Goal: Task Accomplishment & Management: Use online tool/utility

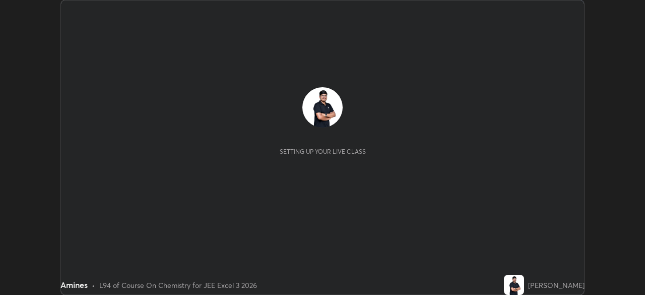
scroll to position [295, 645]
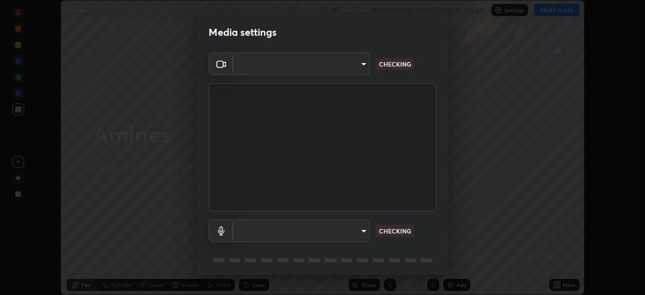
type input "0098613ca96d1cb365b3845fa694b9755ae94ec2d7c0f75973c998bbbf9ace16"
click at [285, 233] on body "Erase all Amines Recording WAS SCHEDULED TO START AT 9:15 AM Settings START CLA…" at bounding box center [322, 147] width 645 height 295
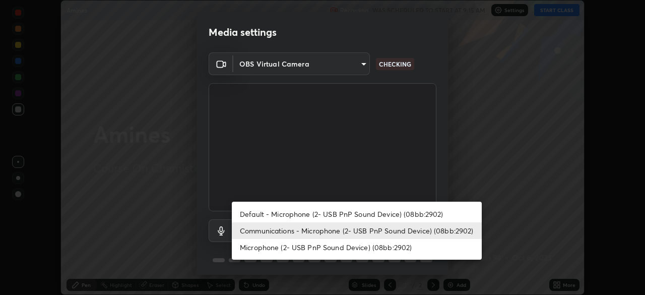
click at [277, 211] on li "Default - Microphone (2- USB PnP Sound Device) (08bb:2902)" at bounding box center [357, 214] width 250 height 17
type input "default"
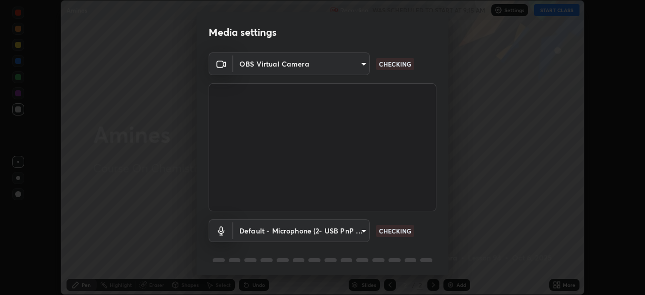
scroll to position [36, 0]
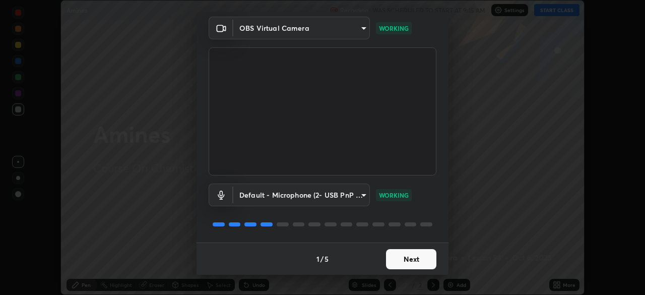
click at [407, 254] on button "Next" at bounding box center [411, 259] width 50 height 20
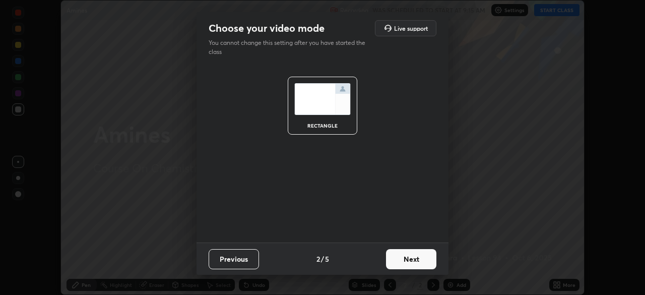
scroll to position [0, 0]
click at [408, 255] on button "Next" at bounding box center [411, 259] width 50 height 20
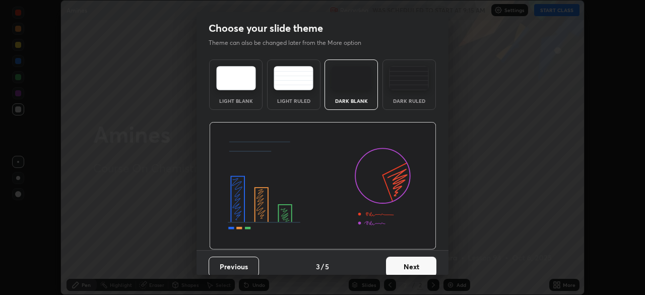
click at [411, 256] on button "Next" at bounding box center [411, 266] width 50 height 20
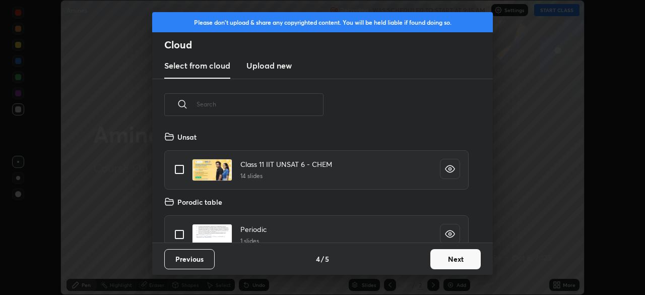
scroll to position [112, 323]
click at [451, 260] on button "Next" at bounding box center [455, 259] width 50 height 20
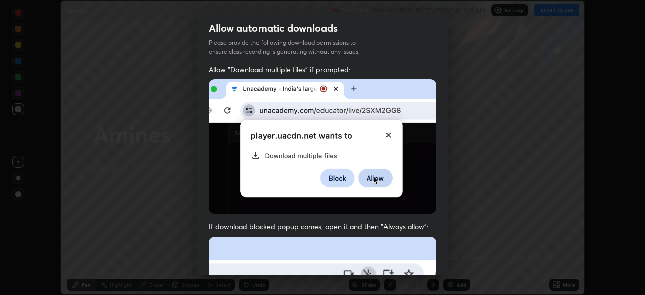
click at [455, 251] on div "Allow automatic downloads Please provide the following download permissions to …" at bounding box center [322, 147] width 645 height 295
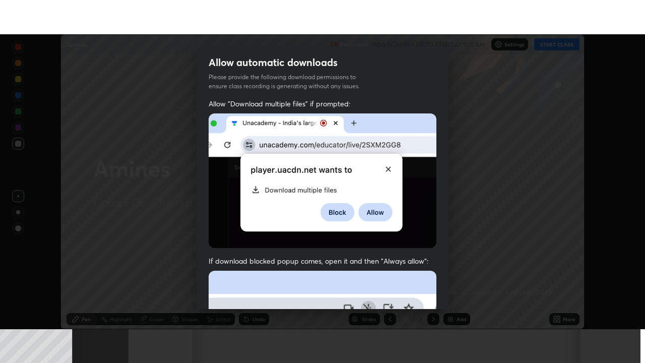
scroll to position [241, 0]
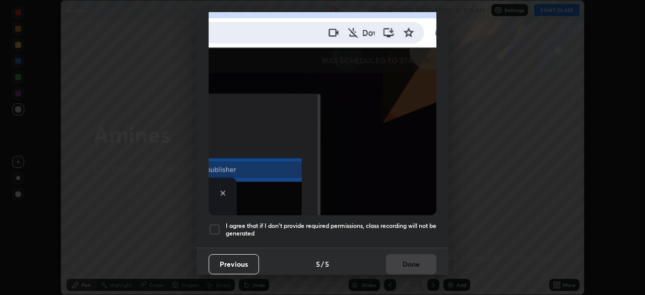
click at [356, 222] on h5 "I agree that if I don't provide required permissions, class recording will not …" at bounding box center [331, 230] width 211 height 16
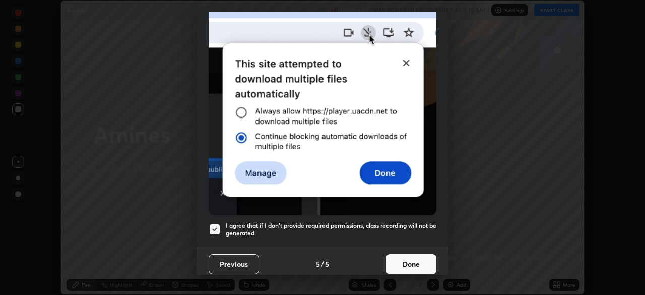
click at [410, 257] on button "Done" at bounding box center [411, 264] width 50 height 20
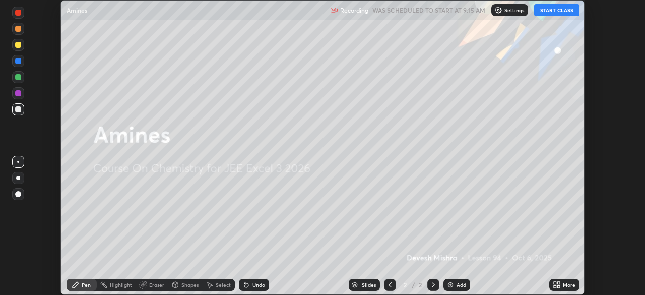
click at [554, 12] on button "START CLASS" at bounding box center [556, 10] width 45 height 12
click at [555, 283] on icon at bounding box center [555, 283] width 3 height 3
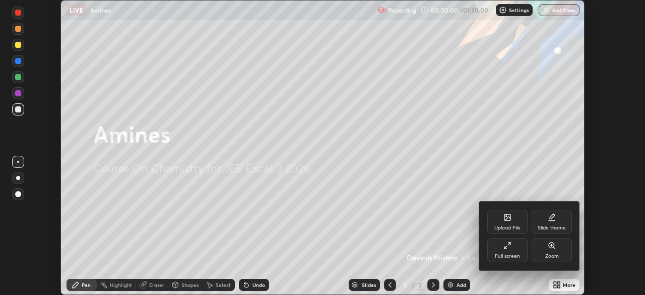
click at [509, 243] on icon at bounding box center [509, 243] width 3 height 3
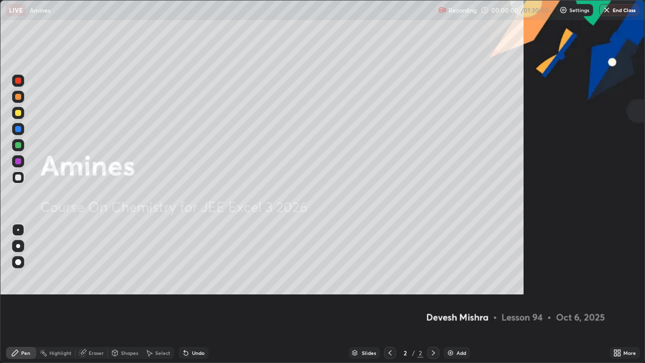
scroll to position [363, 645]
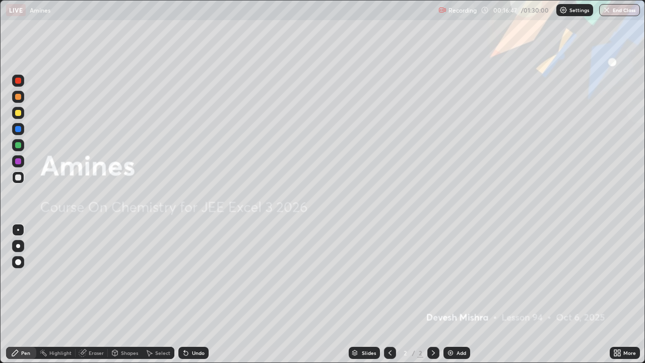
click at [449, 294] on img at bounding box center [450, 353] width 8 height 8
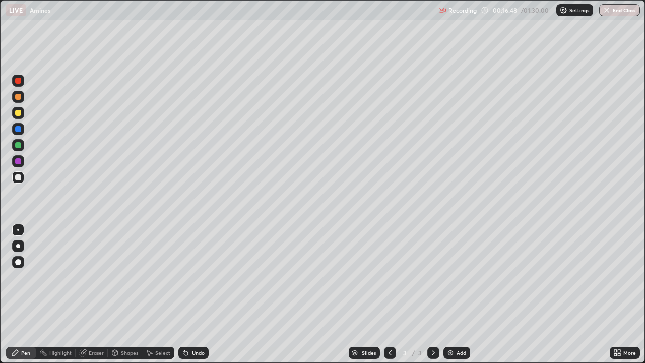
click at [19, 147] on div at bounding box center [18, 145] width 6 height 6
click at [19, 180] on div at bounding box center [18, 177] width 6 height 6
click at [184, 294] on icon at bounding box center [186, 353] width 4 height 4
click at [19, 178] on div at bounding box center [18, 177] width 6 height 6
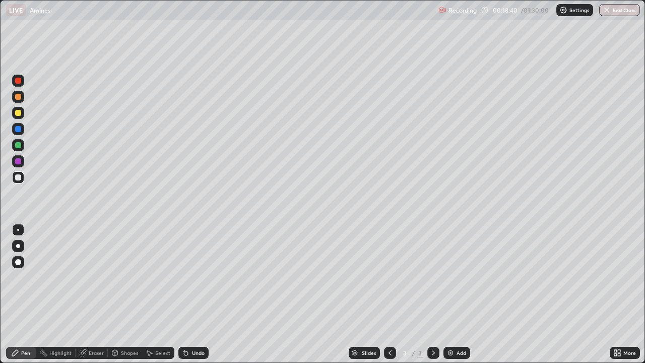
click at [188, 294] on div "Undo" at bounding box center [193, 353] width 30 height 12
click at [184, 294] on icon at bounding box center [184, 350] width 1 height 1
click at [184, 294] on icon at bounding box center [186, 353] width 4 height 4
click at [19, 147] on div at bounding box center [18, 145] width 6 height 6
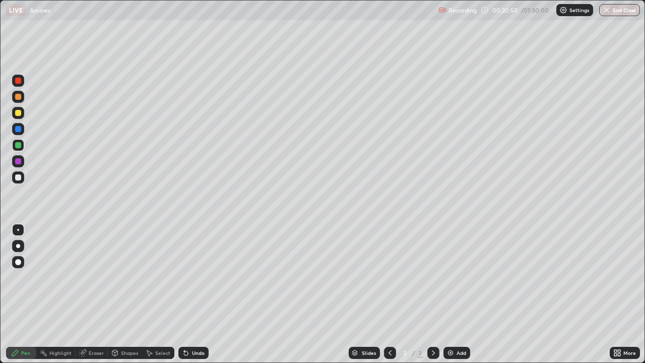
click at [17, 163] on div at bounding box center [18, 161] width 6 height 6
click at [448, 294] on img at bounding box center [450, 353] width 8 height 8
click at [18, 179] on div at bounding box center [18, 177] width 6 height 6
click at [18, 147] on div at bounding box center [18, 145] width 6 height 6
click at [184, 294] on icon at bounding box center [184, 350] width 1 height 1
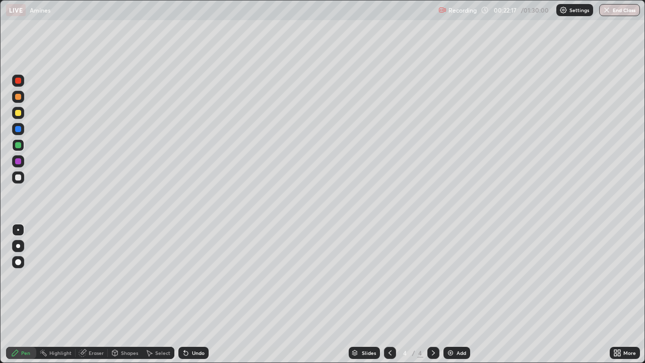
click at [19, 177] on div at bounding box center [18, 177] width 6 height 6
click at [185, 294] on icon at bounding box center [186, 353] width 4 height 4
click at [17, 163] on div at bounding box center [18, 161] width 6 height 6
click at [17, 146] on div at bounding box center [18, 145] width 6 height 6
click at [446, 294] on img at bounding box center [450, 353] width 8 height 8
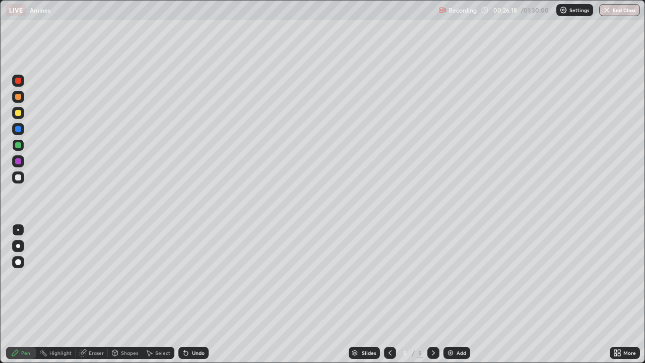
click at [18, 178] on div at bounding box center [18, 177] width 6 height 6
click at [18, 117] on div at bounding box center [18, 113] width 12 height 12
click at [16, 99] on div at bounding box center [18, 97] width 6 height 6
click at [93, 294] on div "Eraser" at bounding box center [96, 352] width 15 height 5
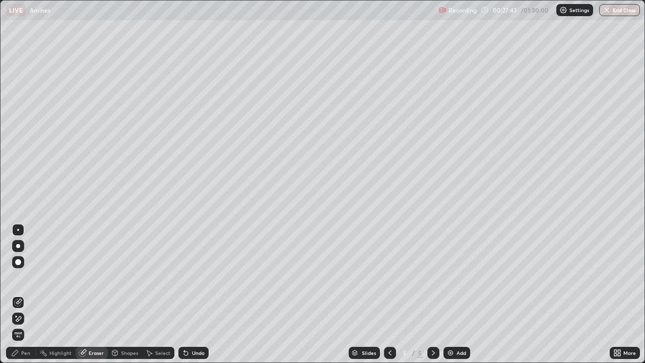
click at [24, 294] on div "Pen" at bounding box center [25, 352] width 9 height 5
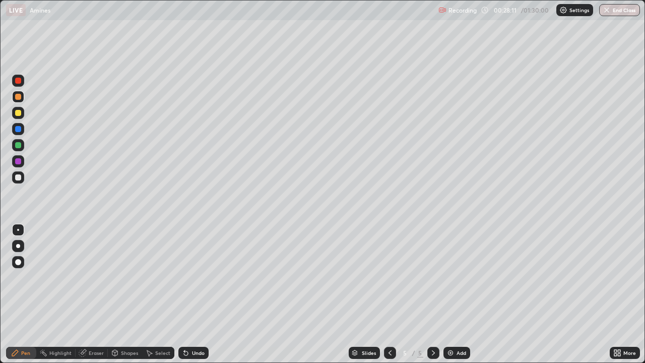
click at [18, 162] on div at bounding box center [18, 161] width 6 height 6
click at [17, 146] on div at bounding box center [18, 145] width 6 height 6
click at [448, 294] on img at bounding box center [450, 353] width 8 height 8
click at [18, 177] on div at bounding box center [18, 177] width 6 height 6
click at [18, 163] on div at bounding box center [18, 161] width 6 height 6
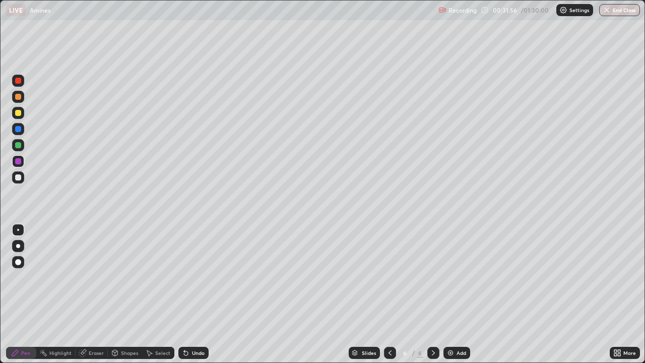
click at [17, 148] on div at bounding box center [18, 145] width 6 height 6
click at [18, 130] on div at bounding box center [18, 129] width 6 height 6
click at [18, 162] on div at bounding box center [18, 161] width 6 height 6
click at [17, 113] on div at bounding box center [18, 113] width 6 height 6
click at [18, 132] on div at bounding box center [18, 129] width 6 height 6
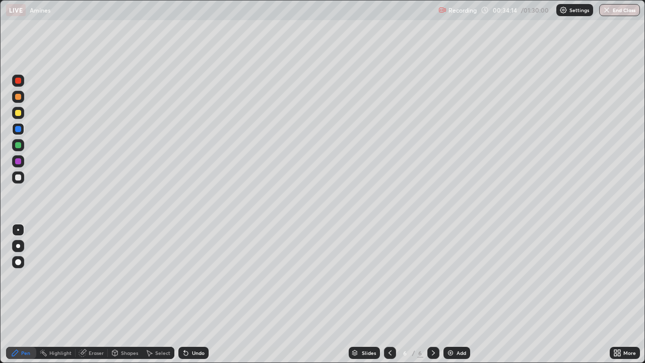
click at [185, 294] on icon at bounding box center [186, 353] width 4 height 4
click at [186, 294] on icon at bounding box center [186, 353] width 4 height 4
click at [185, 294] on icon at bounding box center [186, 353] width 4 height 4
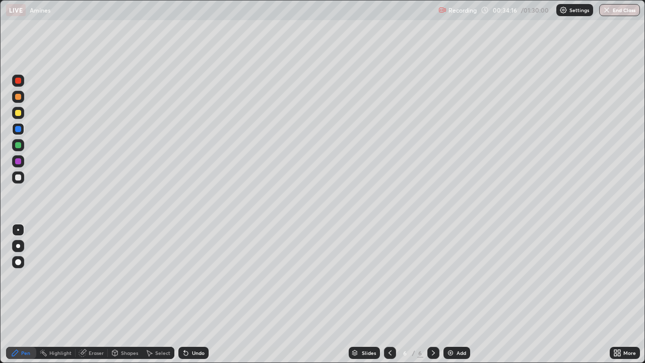
click at [184, 294] on icon at bounding box center [186, 353] width 4 height 4
click at [185, 294] on icon at bounding box center [186, 353] width 4 height 4
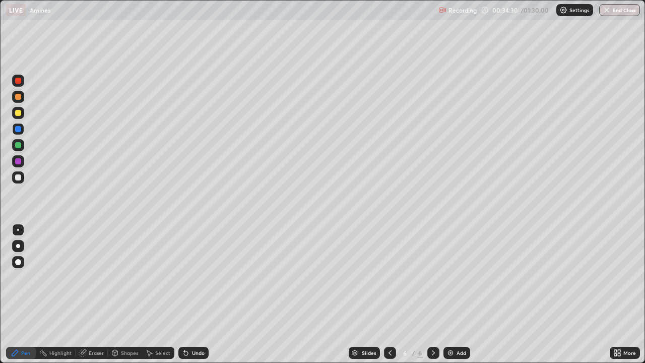
click at [17, 161] on div at bounding box center [18, 161] width 6 height 6
click at [88, 294] on div "Eraser" at bounding box center [92, 353] width 32 height 12
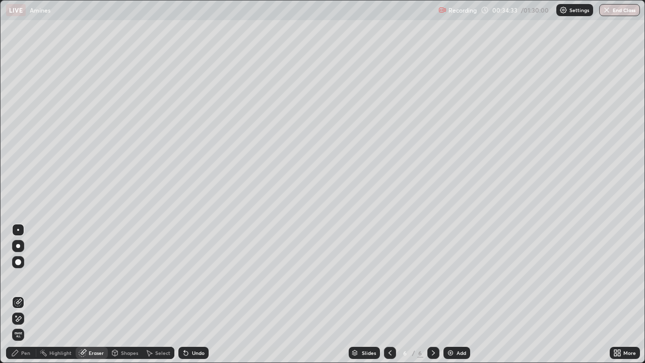
click at [20, 294] on icon at bounding box center [19, 318] width 6 height 5
click at [20, 294] on div "Pen" at bounding box center [21, 353] width 30 height 12
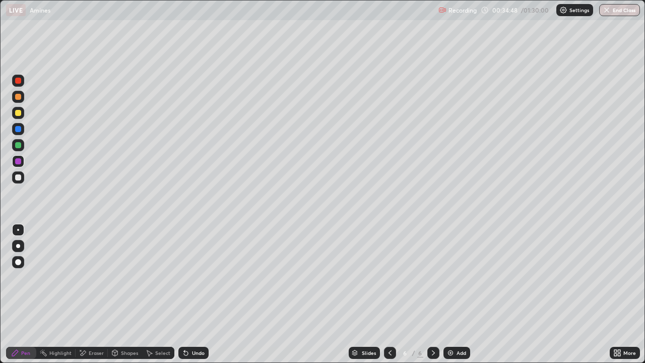
click at [20, 115] on div at bounding box center [18, 113] width 6 height 6
click at [20, 147] on div at bounding box center [18, 145] width 6 height 6
click at [92, 294] on div "Eraser" at bounding box center [96, 352] width 15 height 5
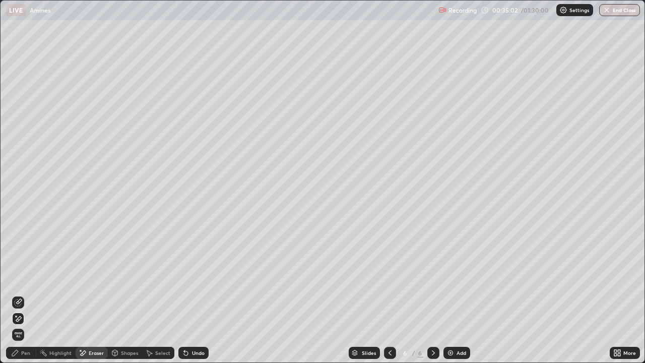
click at [23, 294] on div "Pen" at bounding box center [25, 352] width 9 height 5
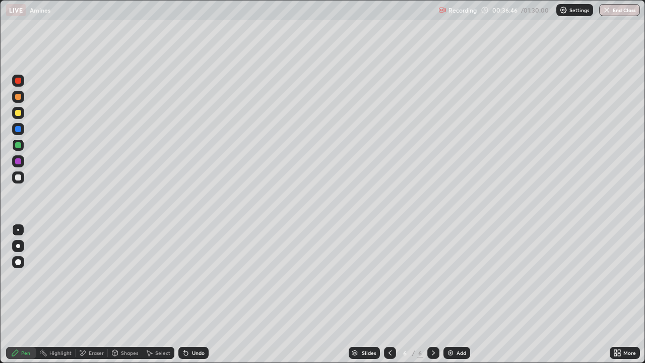
click at [446, 294] on img at bounding box center [450, 353] width 8 height 8
click at [17, 178] on div at bounding box center [18, 177] width 6 height 6
click at [85, 294] on icon at bounding box center [83, 353] width 8 height 9
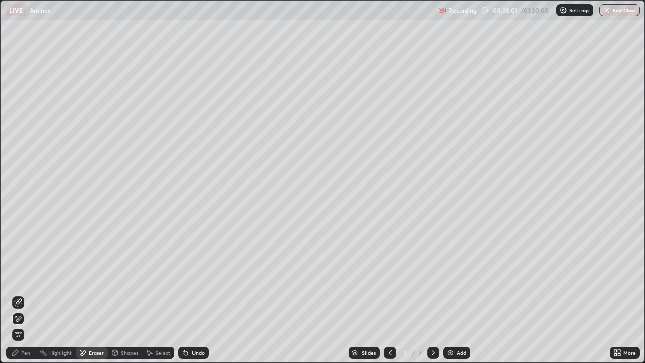
click at [27, 294] on div "Pen" at bounding box center [25, 352] width 9 height 5
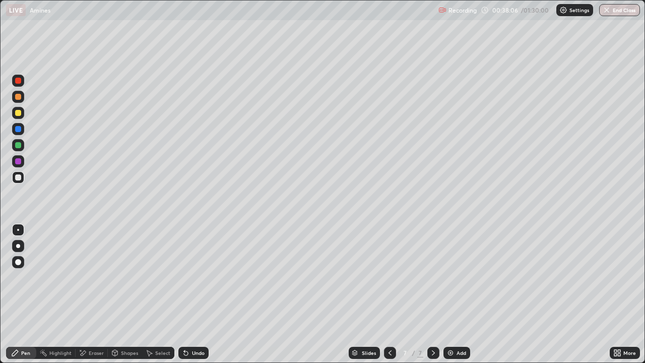
click at [19, 146] on div at bounding box center [18, 145] width 6 height 6
click at [17, 162] on div at bounding box center [18, 161] width 6 height 6
click at [448, 294] on img at bounding box center [450, 353] width 8 height 8
click at [19, 145] on div at bounding box center [18, 145] width 6 height 6
click at [19, 162] on div at bounding box center [18, 161] width 6 height 6
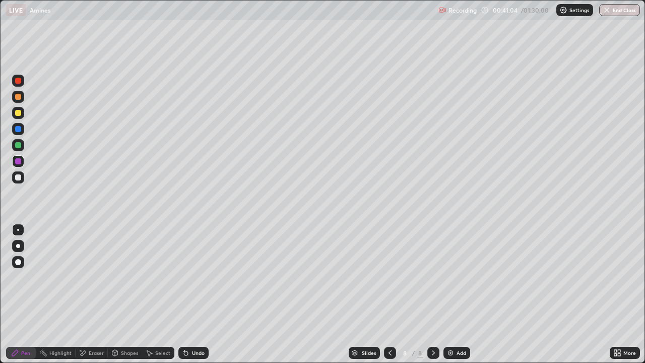
click at [188, 294] on div "Undo" at bounding box center [193, 353] width 30 height 12
click at [193, 294] on div "Undo" at bounding box center [198, 352] width 13 height 5
click at [194, 294] on div "Undo" at bounding box center [198, 352] width 13 height 5
click at [18, 177] on div at bounding box center [18, 177] width 6 height 6
click at [84, 294] on icon at bounding box center [84, 352] width 6 height 5
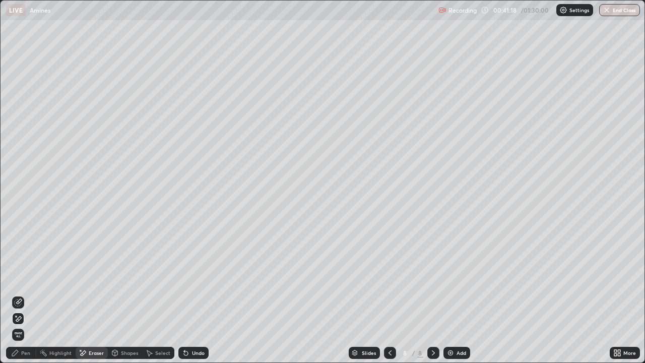
click at [20, 294] on icon at bounding box center [18, 302] width 8 height 8
click at [25, 294] on div "Pen" at bounding box center [25, 352] width 9 height 5
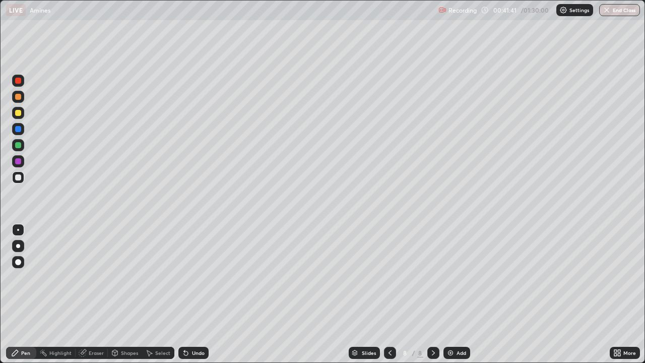
click at [19, 145] on div at bounding box center [18, 145] width 6 height 6
click at [448, 294] on img at bounding box center [450, 353] width 8 height 8
click at [17, 161] on div at bounding box center [18, 161] width 6 height 6
click at [17, 176] on div at bounding box center [18, 177] width 6 height 6
click at [17, 162] on div at bounding box center [18, 161] width 6 height 6
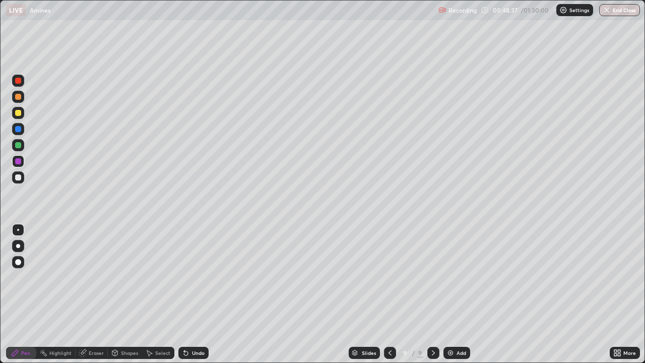
click at [19, 147] on div at bounding box center [18, 145] width 6 height 6
click at [18, 112] on div at bounding box center [18, 113] width 6 height 6
click at [20, 97] on div at bounding box center [18, 97] width 6 height 6
click at [449, 294] on img at bounding box center [450, 353] width 8 height 8
click at [188, 294] on div "Undo" at bounding box center [193, 353] width 30 height 12
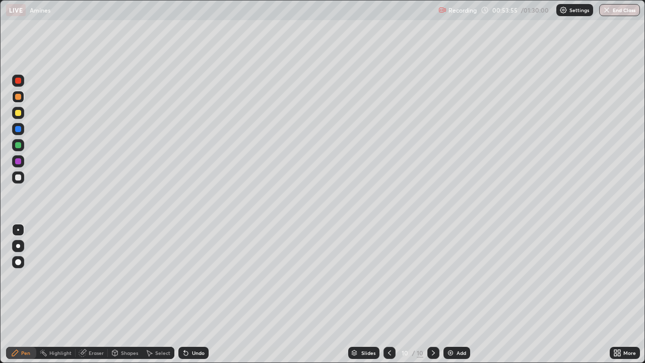
click at [18, 114] on div at bounding box center [18, 113] width 6 height 6
click at [84, 294] on icon at bounding box center [84, 351] width 6 height 5
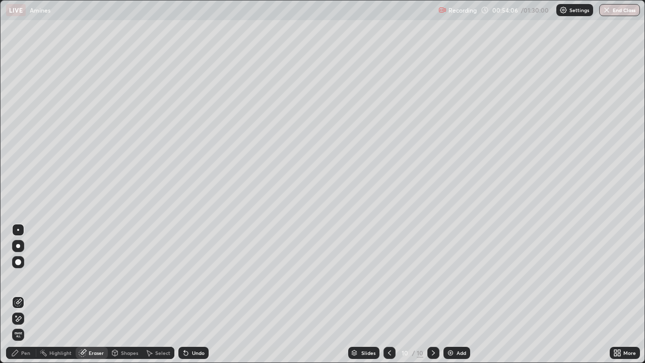
click at [23, 294] on div "Pen" at bounding box center [25, 352] width 9 height 5
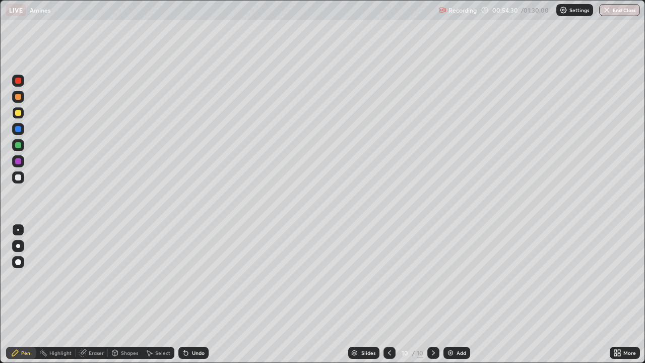
click at [18, 148] on div at bounding box center [18, 145] width 6 height 6
click at [17, 130] on div at bounding box center [18, 129] width 6 height 6
click at [189, 294] on div "Undo" at bounding box center [193, 353] width 30 height 12
click at [184, 294] on icon at bounding box center [186, 353] width 4 height 4
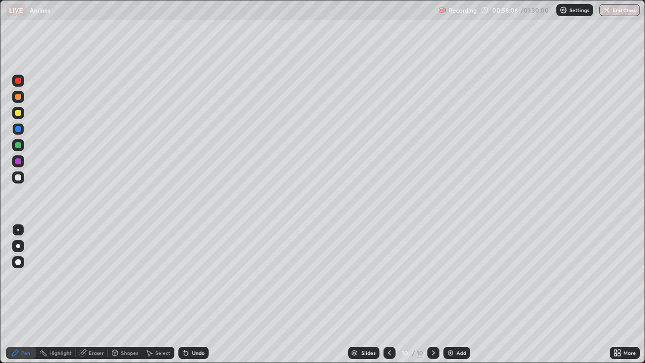
click at [446, 294] on img at bounding box center [450, 353] width 8 height 8
click at [18, 177] on div at bounding box center [18, 177] width 6 height 6
click at [20, 147] on div at bounding box center [18, 145] width 6 height 6
click at [18, 132] on div at bounding box center [18, 129] width 6 height 6
click at [186, 294] on icon at bounding box center [186, 353] width 4 height 4
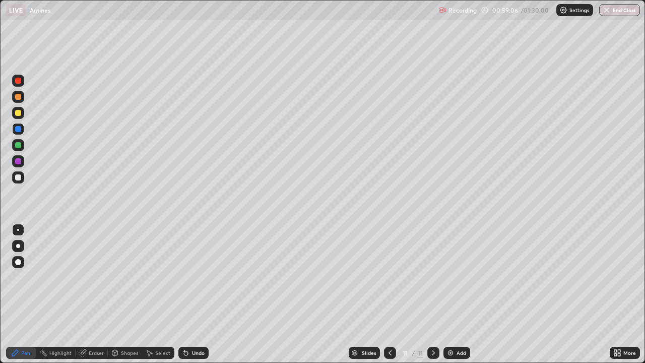
click at [185, 294] on icon at bounding box center [186, 353] width 4 height 4
click at [18, 177] on div at bounding box center [18, 177] width 6 height 6
click at [189, 294] on div "Undo" at bounding box center [193, 353] width 30 height 12
click at [184, 294] on icon at bounding box center [186, 353] width 4 height 4
click at [19, 82] on div at bounding box center [18, 81] width 6 height 6
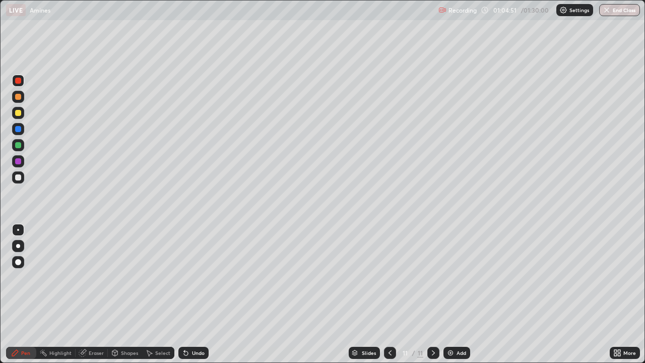
click at [448, 294] on img at bounding box center [450, 353] width 8 height 8
click at [19, 161] on div at bounding box center [18, 161] width 6 height 6
click at [18, 146] on div at bounding box center [18, 145] width 6 height 6
click at [447, 294] on img at bounding box center [450, 353] width 8 height 8
click at [189, 294] on div "Undo" at bounding box center [193, 353] width 30 height 12
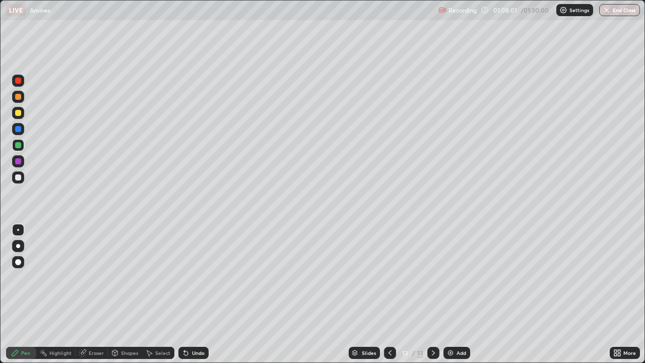
click at [187, 294] on icon at bounding box center [186, 353] width 8 height 8
click at [188, 294] on div "Undo" at bounding box center [193, 353] width 30 height 12
click at [189, 294] on div "Undo" at bounding box center [193, 353] width 30 height 12
click at [19, 162] on div at bounding box center [18, 161] width 6 height 6
click at [19, 130] on div at bounding box center [18, 129] width 6 height 6
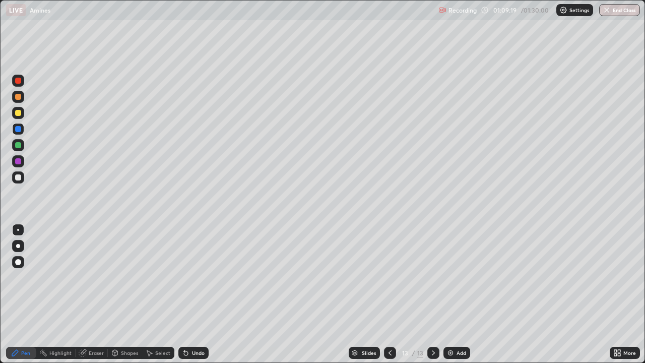
click at [18, 113] on div at bounding box center [18, 113] width 6 height 6
click at [184, 294] on icon at bounding box center [186, 353] width 4 height 4
click at [17, 177] on div at bounding box center [18, 177] width 6 height 6
click at [184, 294] on icon at bounding box center [186, 353] width 4 height 4
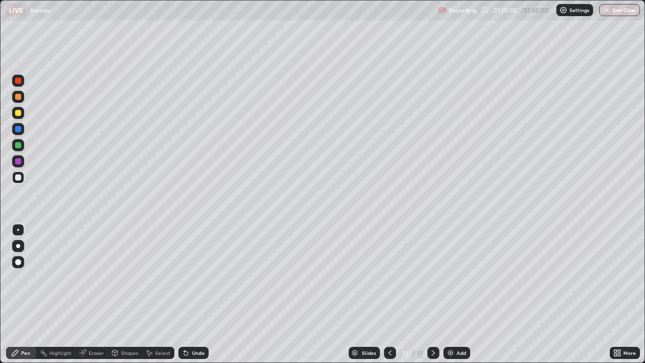
click at [184, 294] on icon at bounding box center [186, 353] width 4 height 4
click at [20, 145] on div at bounding box center [18, 145] width 6 height 6
click at [184, 294] on icon at bounding box center [186, 353] width 4 height 4
click at [16, 129] on div at bounding box center [18, 129] width 6 height 6
click at [20, 179] on div at bounding box center [18, 177] width 6 height 6
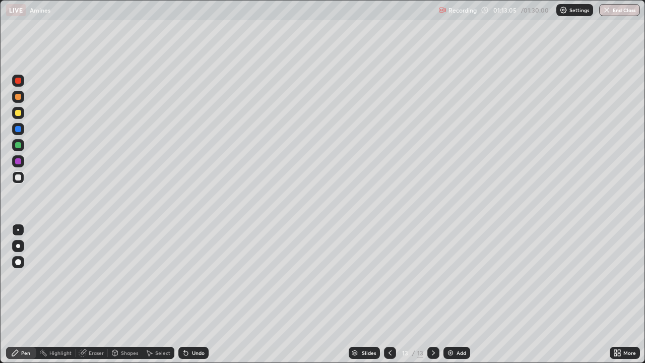
click at [190, 294] on div "Undo" at bounding box center [193, 353] width 30 height 12
click at [17, 131] on div at bounding box center [18, 129] width 6 height 6
click at [20, 111] on div at bounding box center [18, 113] width 6 height 6
click at [20, 162] on div at bounding box center [18, 161] width 6 height 6
click at [450, 294] on img at bounding box center [450, 353] width 8 height 8
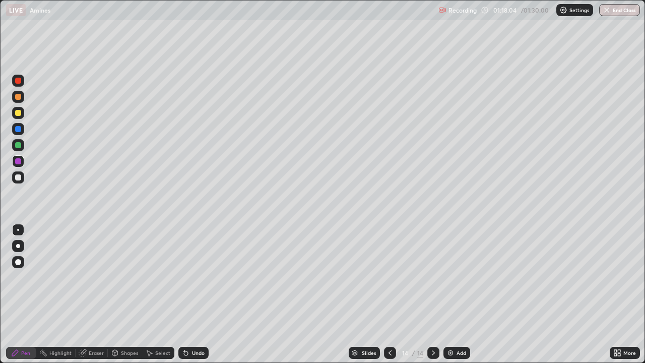
click at [18, 179] on div at bounding box center [18, 177] width 6 height 6
click at [88, 294] on div "Eraser" at bounding box center [92, 353] width 32 height 12
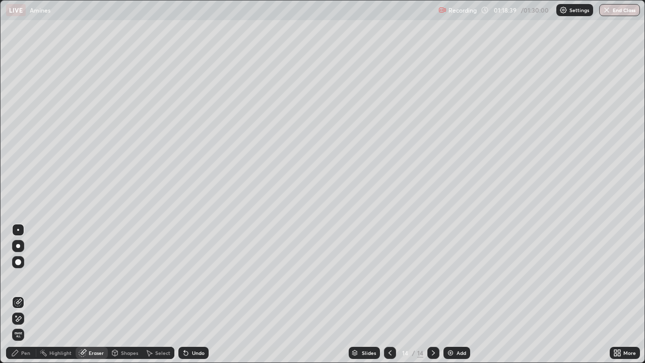
click at [184, 294] on icon at bounding box center [184, 350] width 1 height 1
click at [21, 294] on div "Pen" at bounding box center [25, 352] width 9 height 5
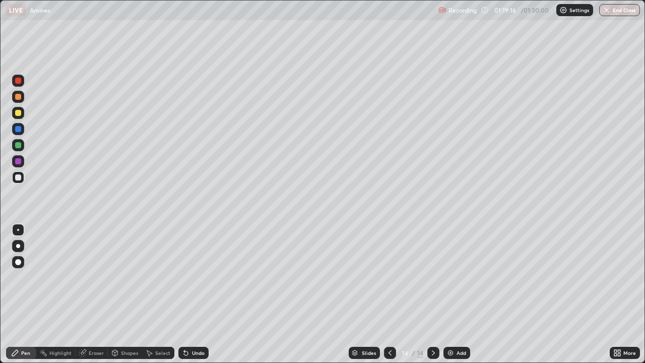
click at [18, 115] on div at bounding box center [18, 113] width 6 height 6
click at [19, 145] on div at bounding box center [18, 145] width 6 height 6
click at [17, 161] on div at bounding box center [18, 161] width 6 height 6
click at [448, 294] on img at bounding box center [450, 353] width 8 height 8
click at [17, 146] on div at bounding box center [18, 145] width 6 height 6
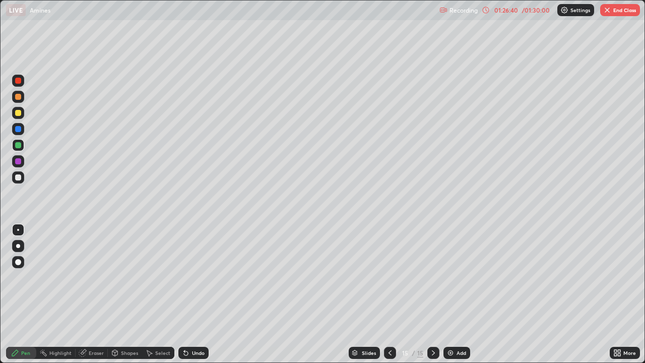
click at [18, 161] on div at bounding box center [18, 161] width 6 height 6
click at [18, 175] on div at bounding box center [18, 177] width 6 height 6
click at [17, 163] on div at bounding box center [18, 161] width 6 height 6
click at [184, 294] on icon at bounding box center [184, 350] width 1 height 1
click at [184, 294] on icon at bounding box center [186, 353] width 4 height 4
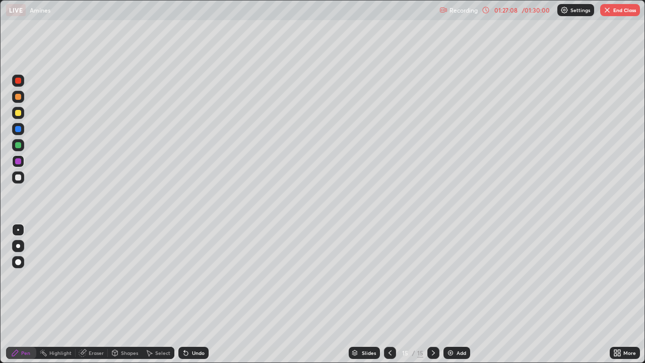
click at [87, 294] on div "Eraser" at bounding box center [92, 353] width 32 height 12
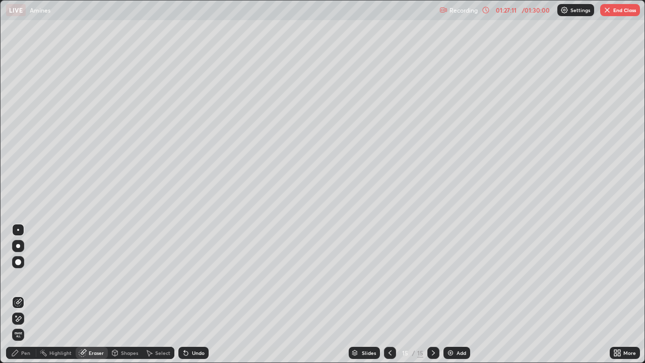
click at [22, 294] on div "Pen" at bounding box center [25, 352] width 9 height 5
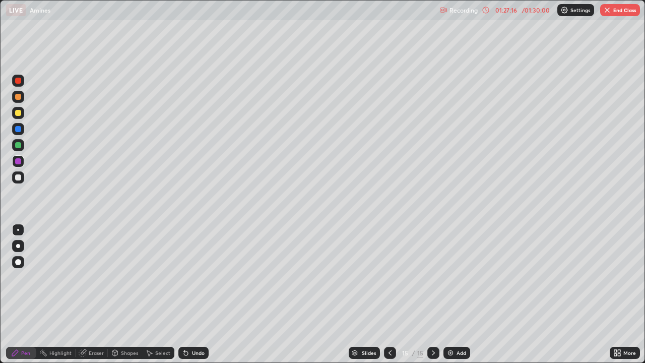
click at [16, 177] on div at bounding box center [18, 177] width 6 height 6
click at [18, 149] on div at bounding box center [18, 145] width 12 height 12
click at [16, 177] on div at bounding box center [18, 177] width 6 height 6
click at [184, 294] on icon at bounding box center [186, 353] width 4 height 4
click at [18, 163] on div at bounding box center [18, 161] width 6 height 6
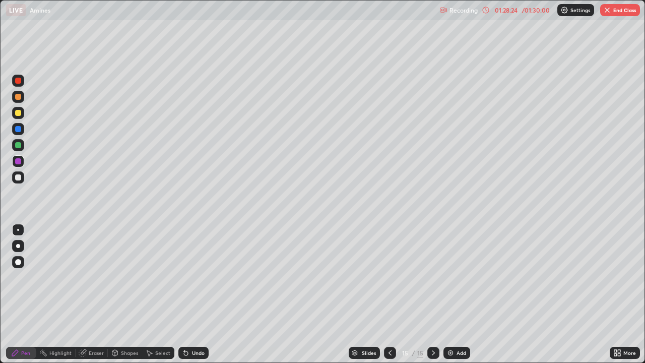
click at [19, 129] on div at bounding box center [18, 129] width 6 height 6
click at [185, 294] on icon at bounding box center [186, 353] width 4 height 4
click at [184, 294] on icon at bounding box center [186, 353] width 4 height 4
click at [19, 175] on div at bounding box center [18, 177] width 6 height 6
click at [19, 113] on div at bounding box center [18, 113] width 6 height 6
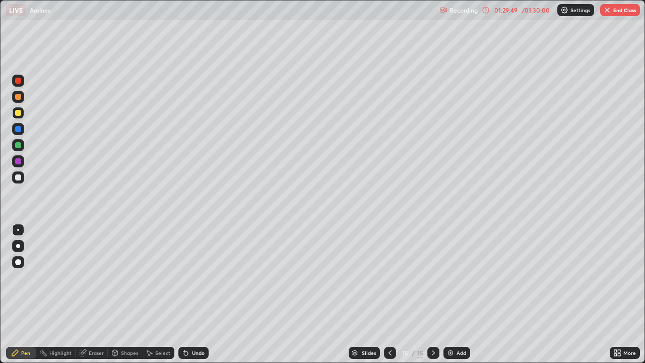
click at [448, 294] on img at bounding box center [450, 353] width 8 height 8
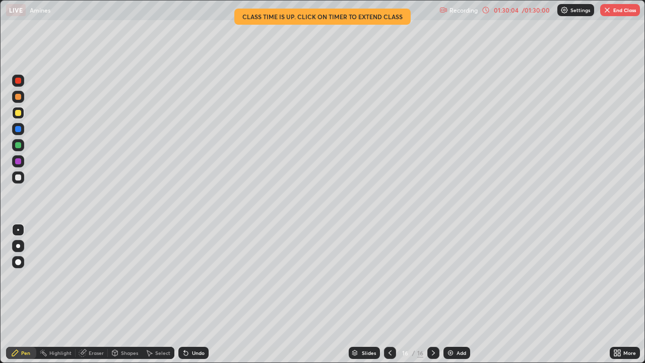
click at [19, 130] on div at bounding box center [18, 129] width 6 height 6
click at [93, 294] on div "Eraser" at bounding box center [96, 352] width 15 height 5
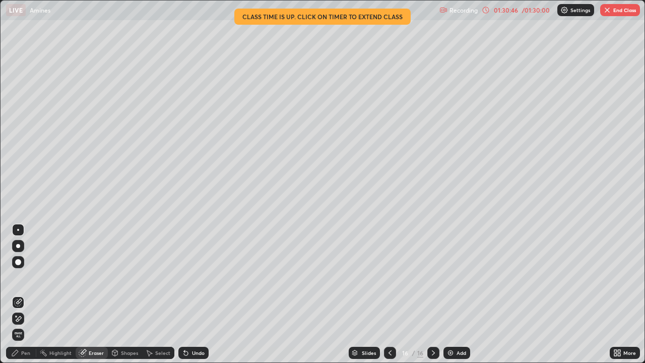
click at [28, 294] on div "Pen" at bounding box center [25, 352] width 9 height 5
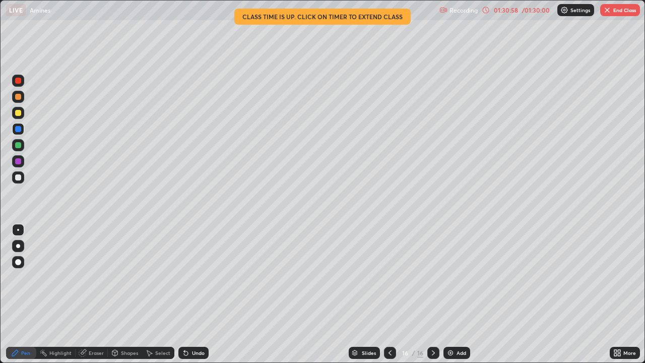
click at [23, 163] on div at bounding box center [18, 161] width 12 height 12
click at [21, 110] on div at bounding box center [18, 113] width 12 height 12
click at [22, 82] on div at bounding box center [18, 81] width 12 height 12
click at [612, 12] on button "End Class" at bounding box center [620, 10] width 40 height 12
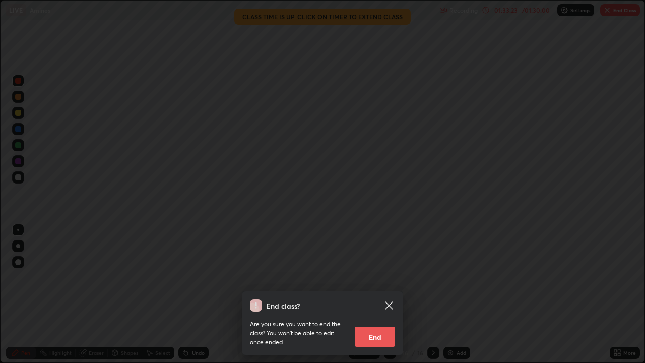
click at [378, 294] on button "End" at bounding box center [375, 336] width 40 height 20
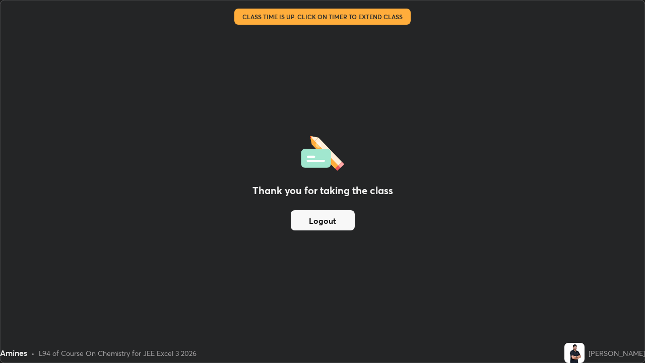
click at [318, 219] on button "Logout" at bounding box center [323, 220] width 64 height 20
